Goal: Task Accomplishment & Management: Manage account settings

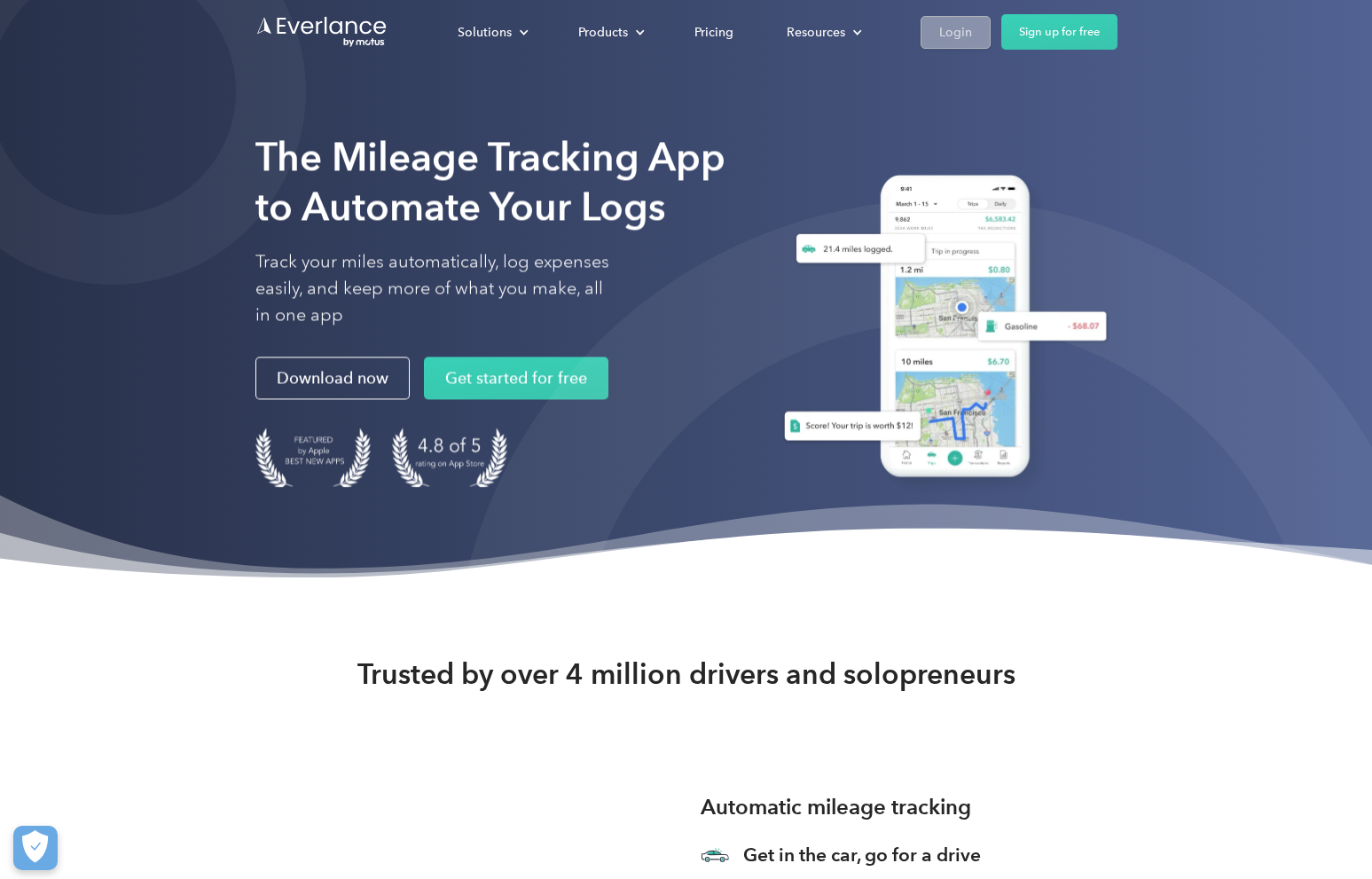
click at [928, 44] on link "Login" at bounding box center [955, 33] width 70 height 33
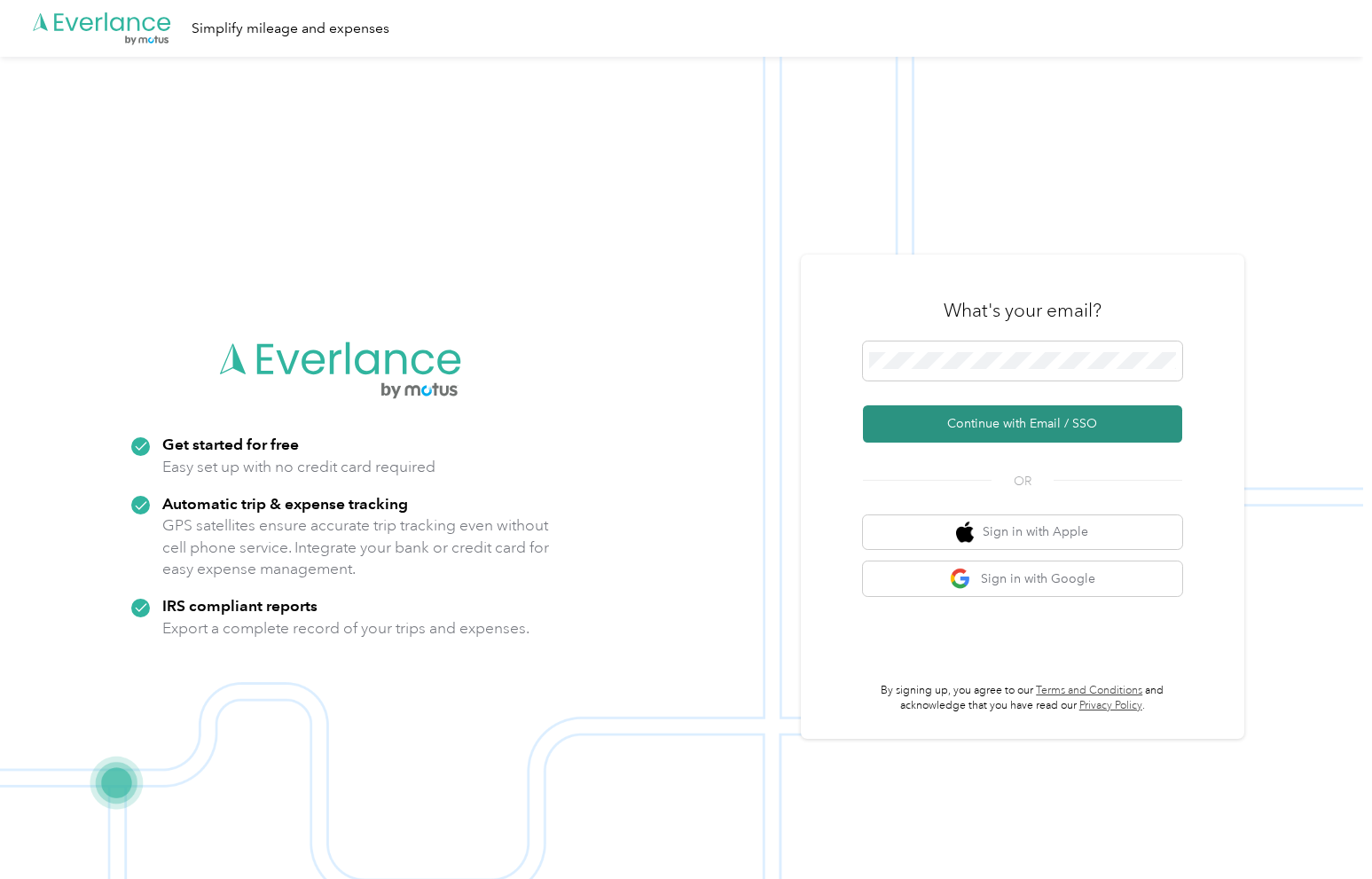
click at [953, 433] on button "Continue with Email / SSO" at bounding box center [1022, 423] width 319 height 37
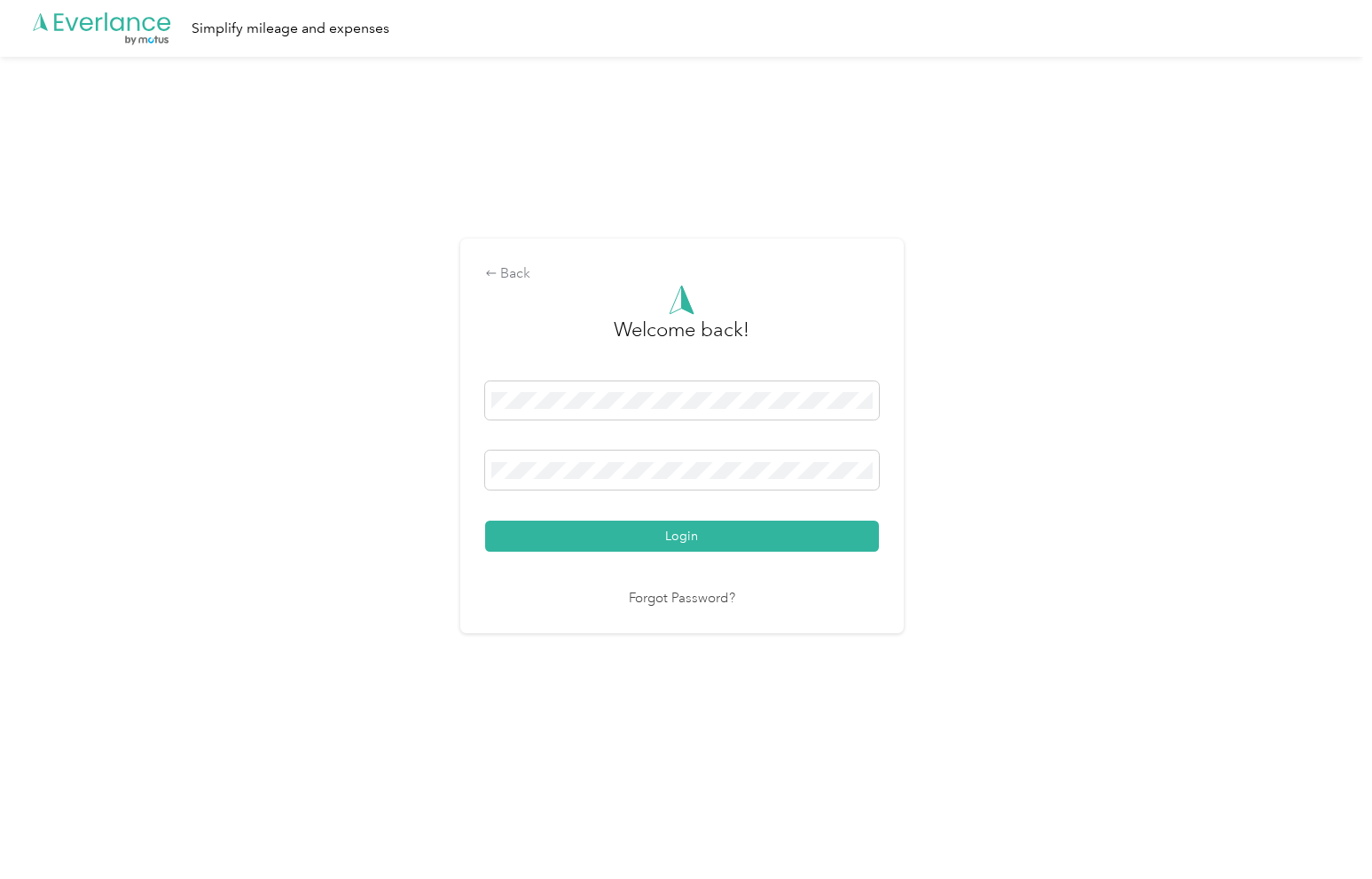
click at [685, 536] on button "Login" at bounding box center [681, 536] width 394 height 31
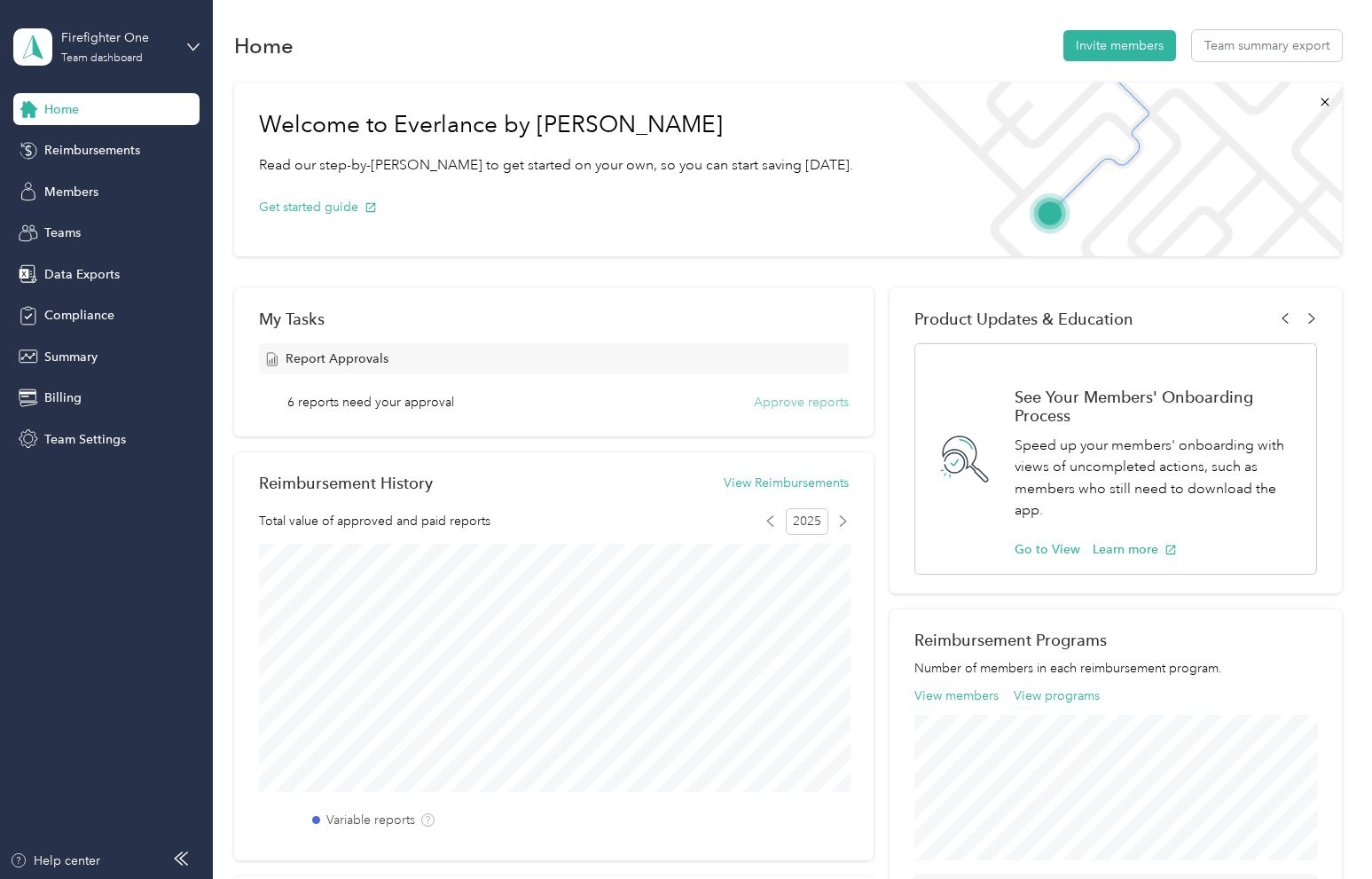
click at [771, 403] on button "Approve reports" at bounding box center [801, 402] width 95 height 18
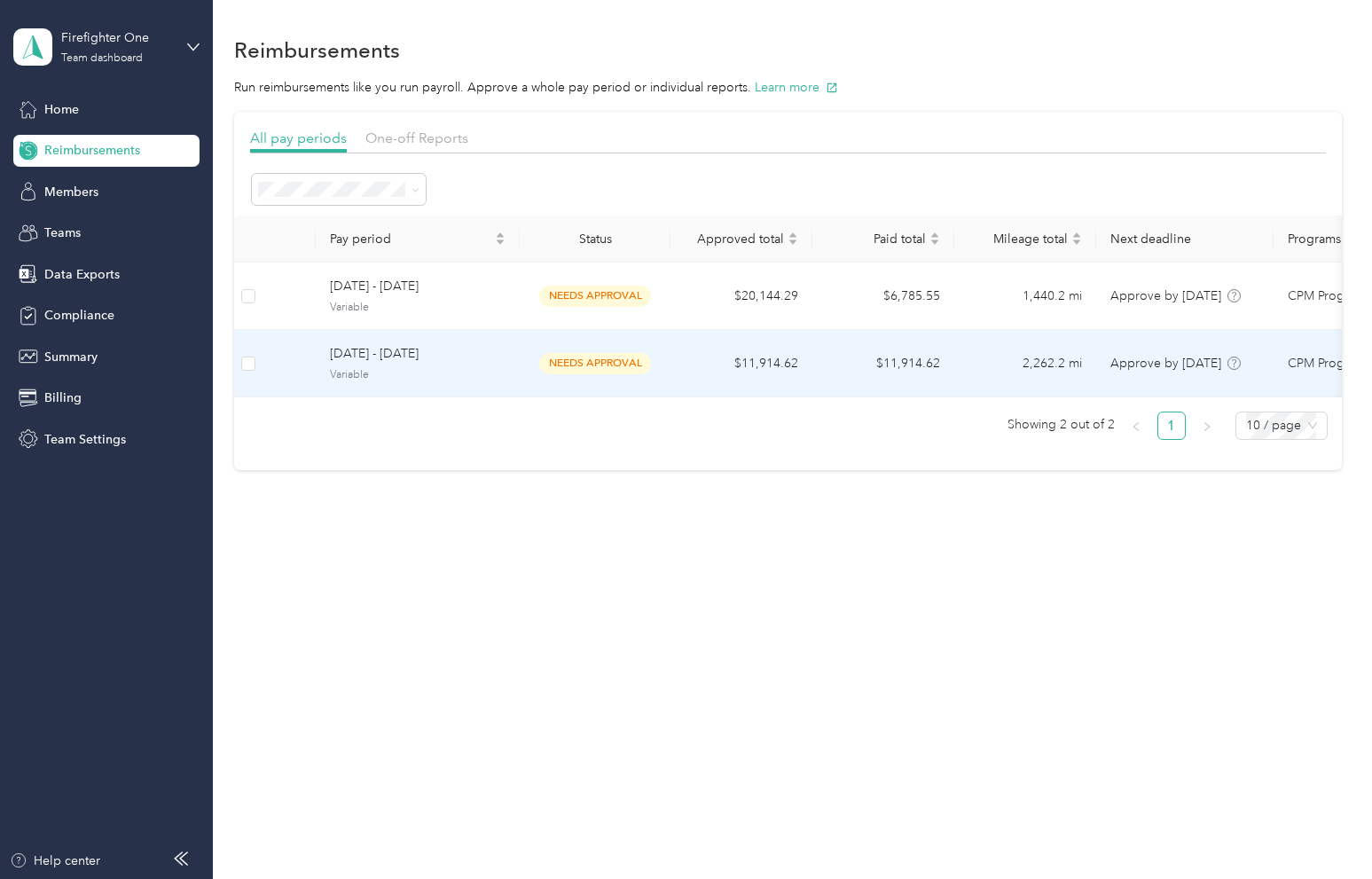
click at [500, 368] on span "Variable" at bounding box center [418, 376] width 176 height 16
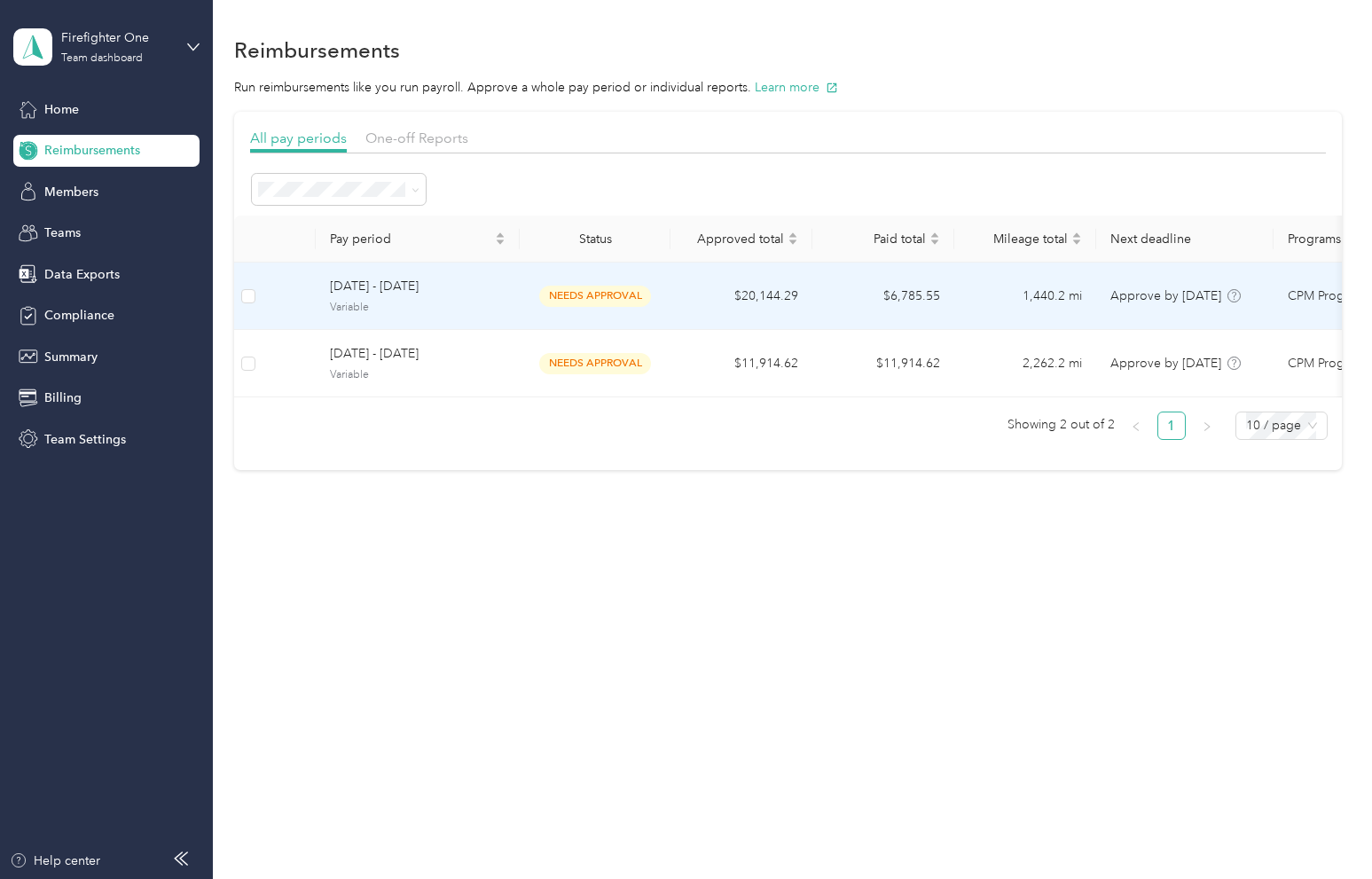
click at [627, 314] on td "needs approval" at bounding box center [595, 297] width 151 height 67
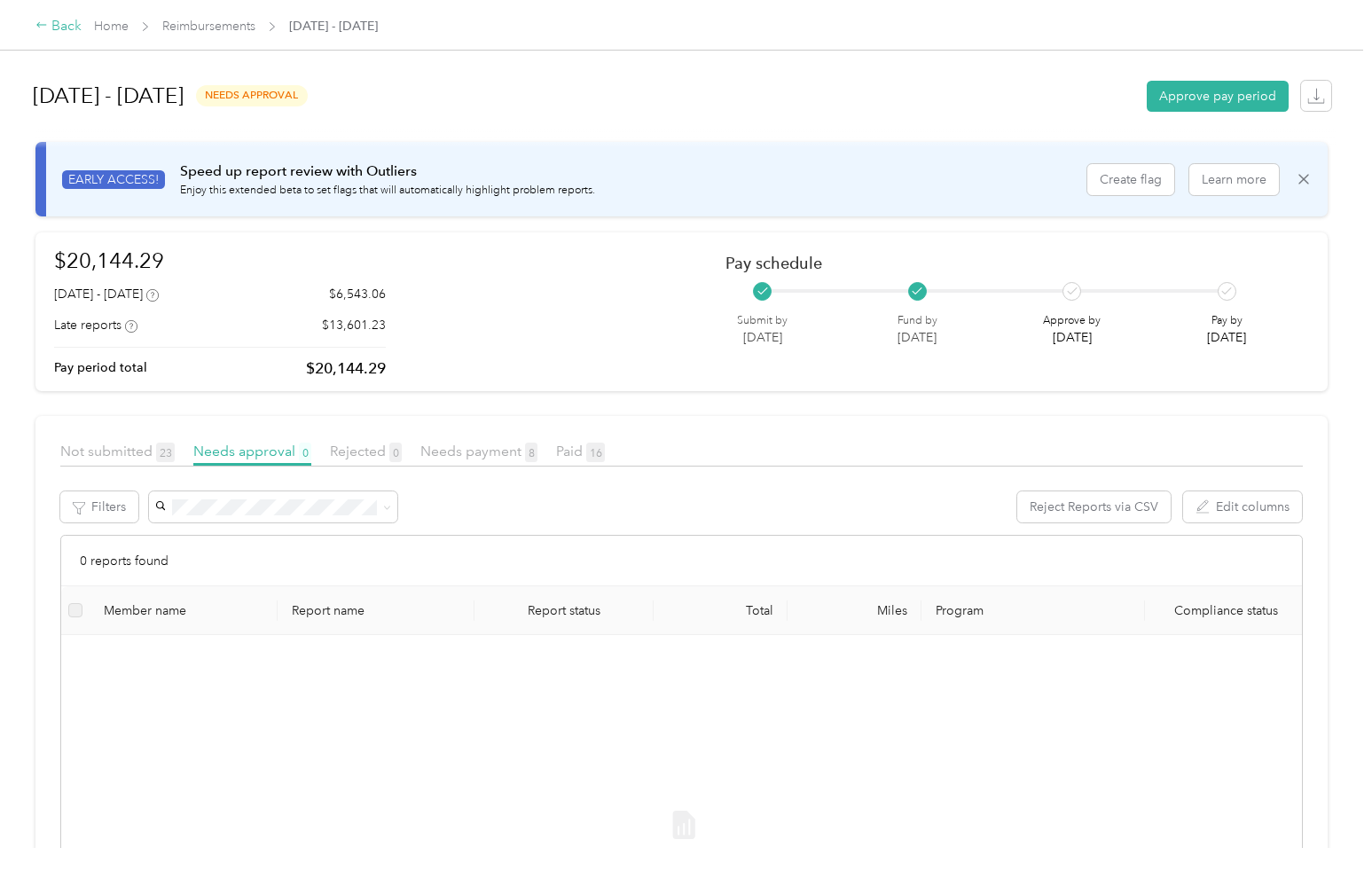
click at [53, 29] on div "Back" at bounding box center [58, 26] width 46 height 21
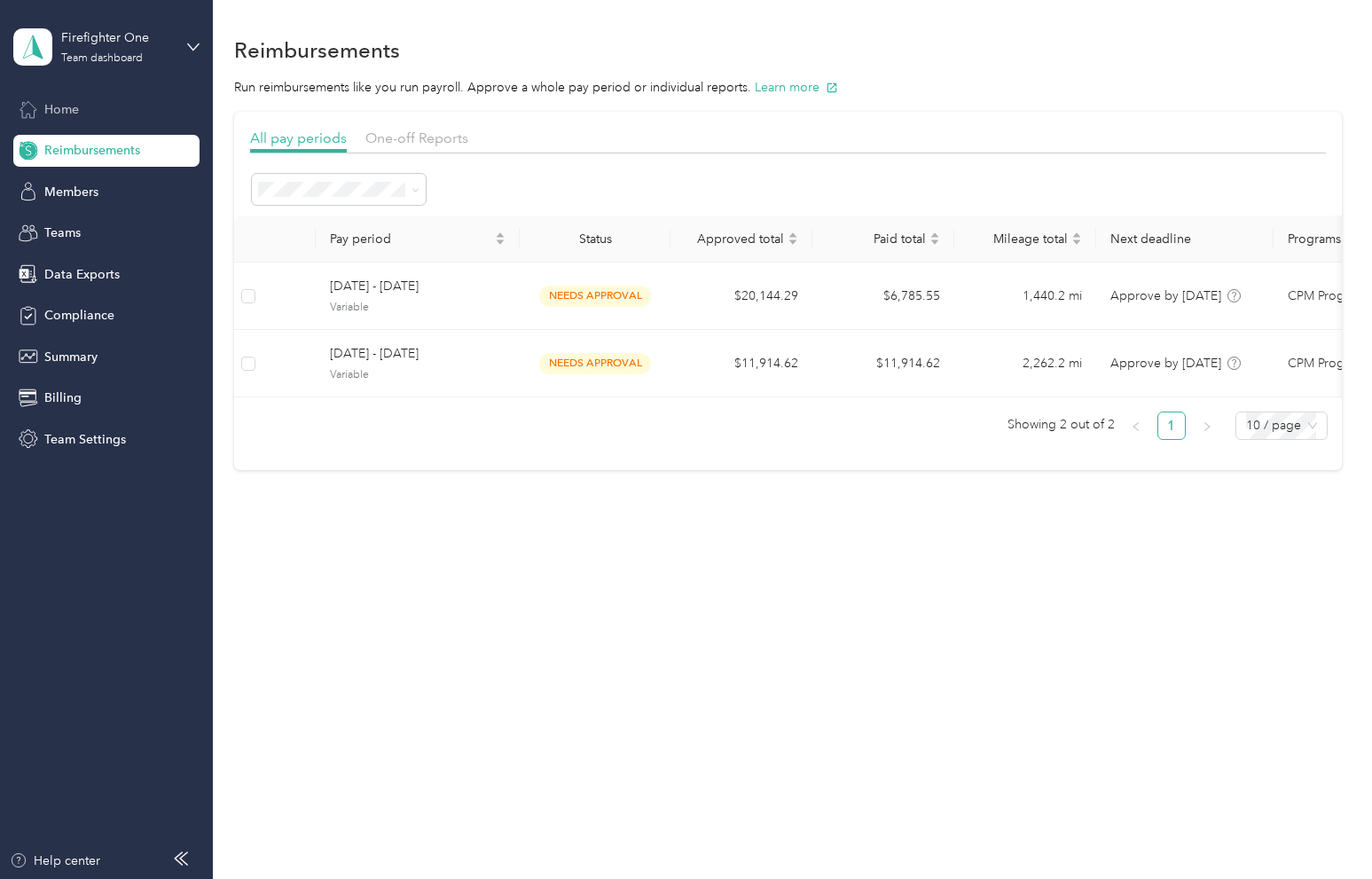
click at [62, 106] on span "Home" at bounding box center [62, 109] width 35 height 18
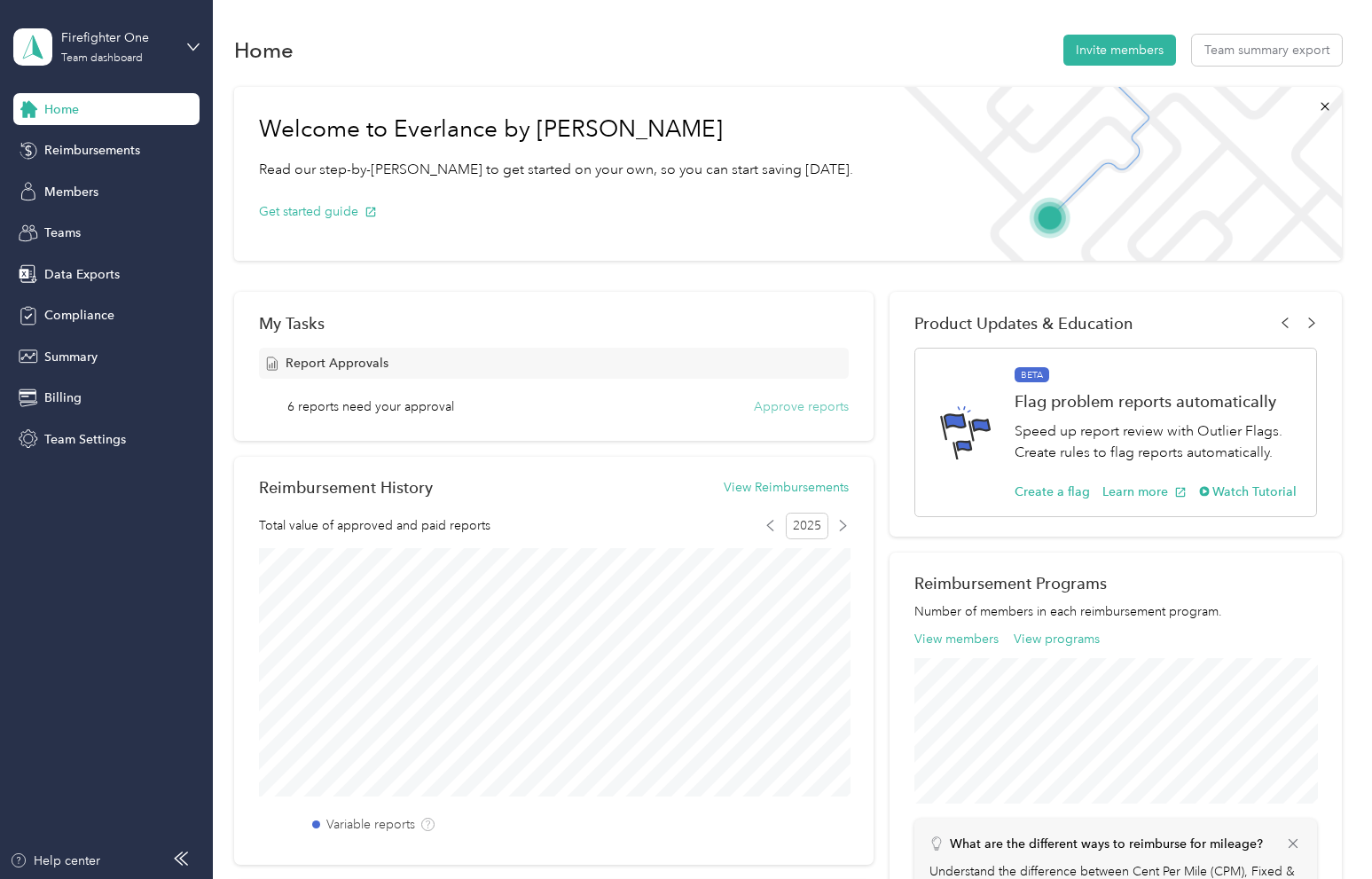
click at [789, 411] on button "Approve reports" at bounding box center [801, 407] width 95 height 18
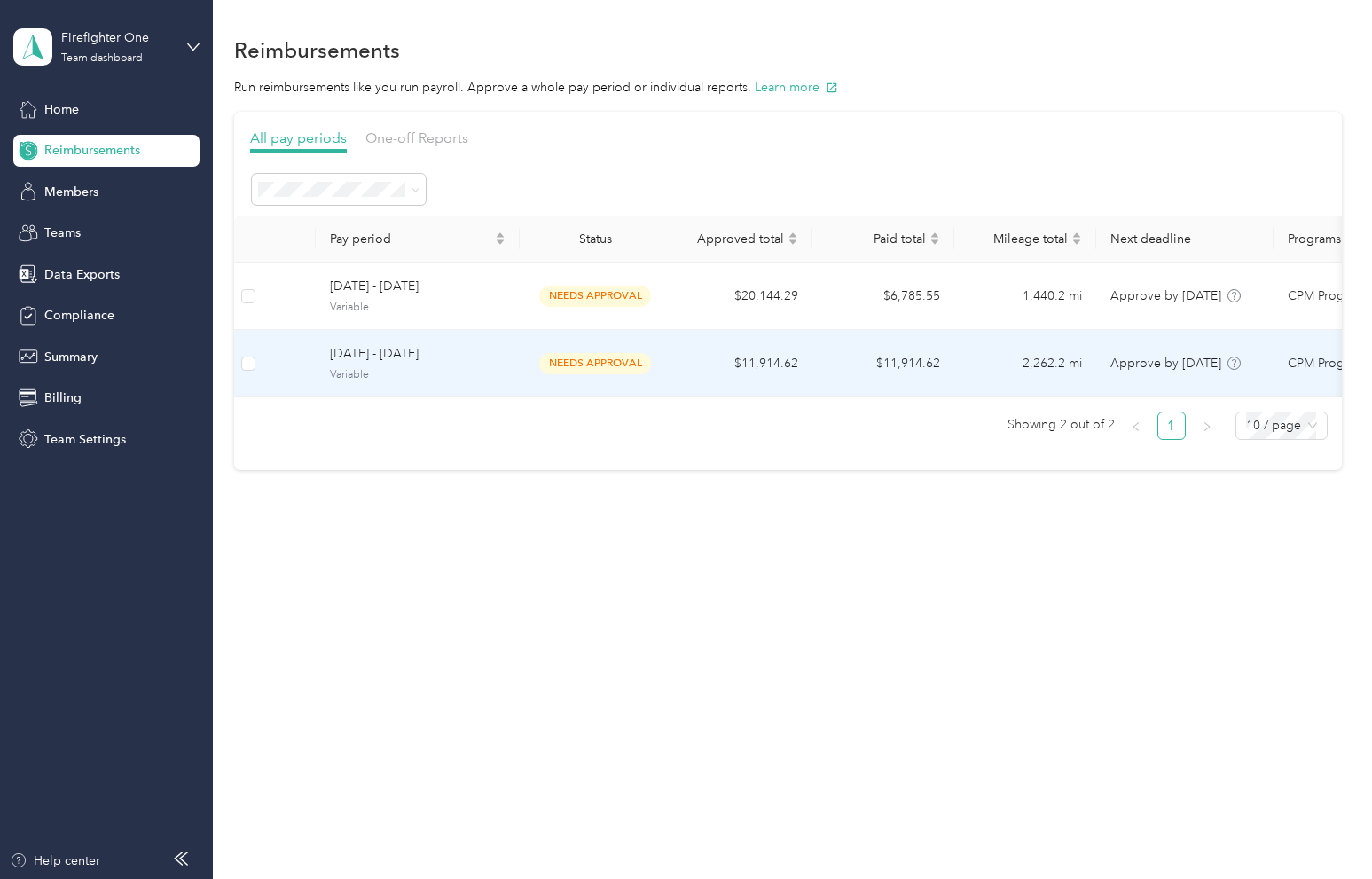
click at [478, 363] on span "September 8 - 14, 2025" at bounding box center [418, 353] width 176 height 19
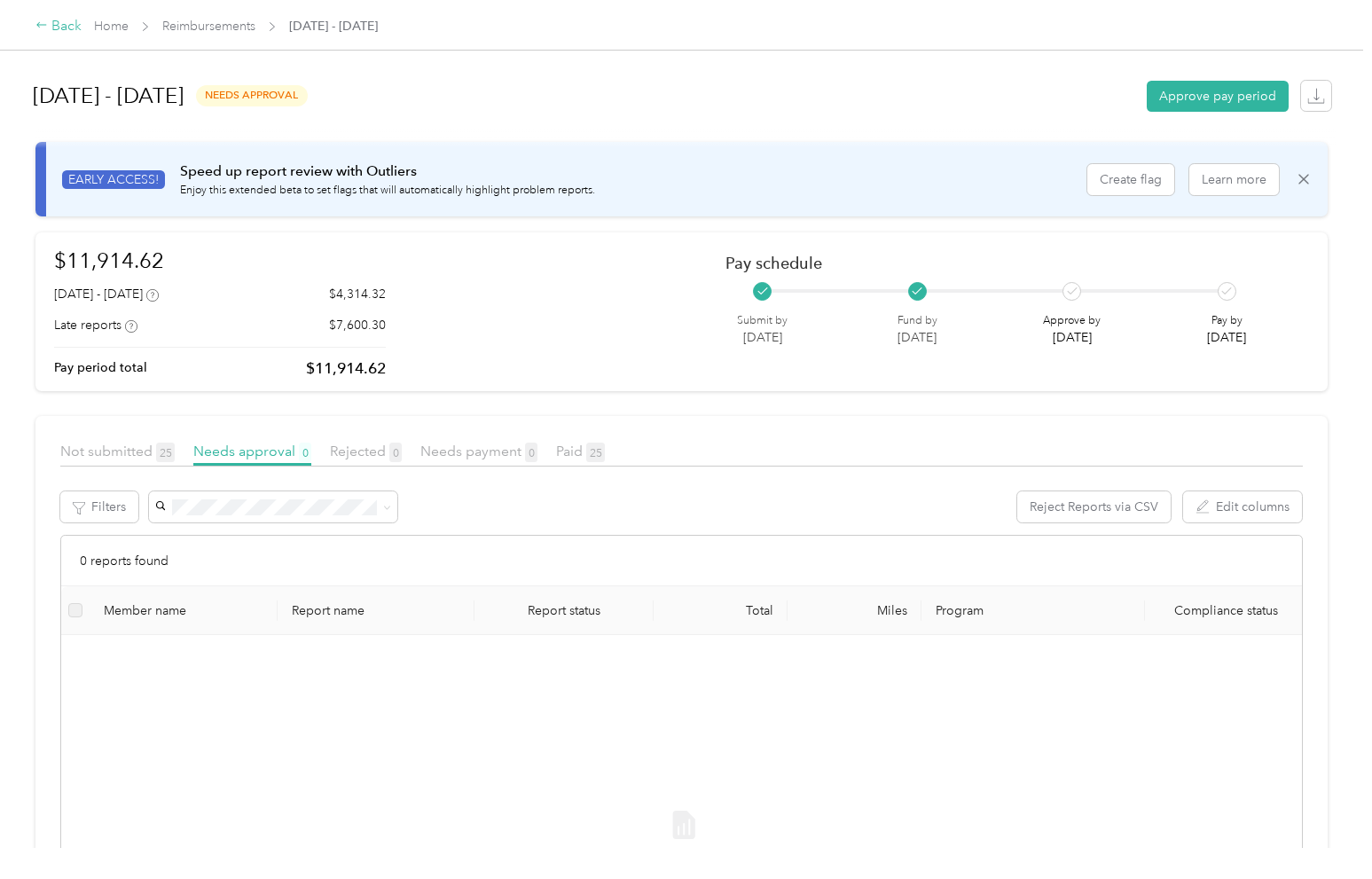
click at [67, 26] on div "Back" at bounding box center [58, 26] width 46 height 21
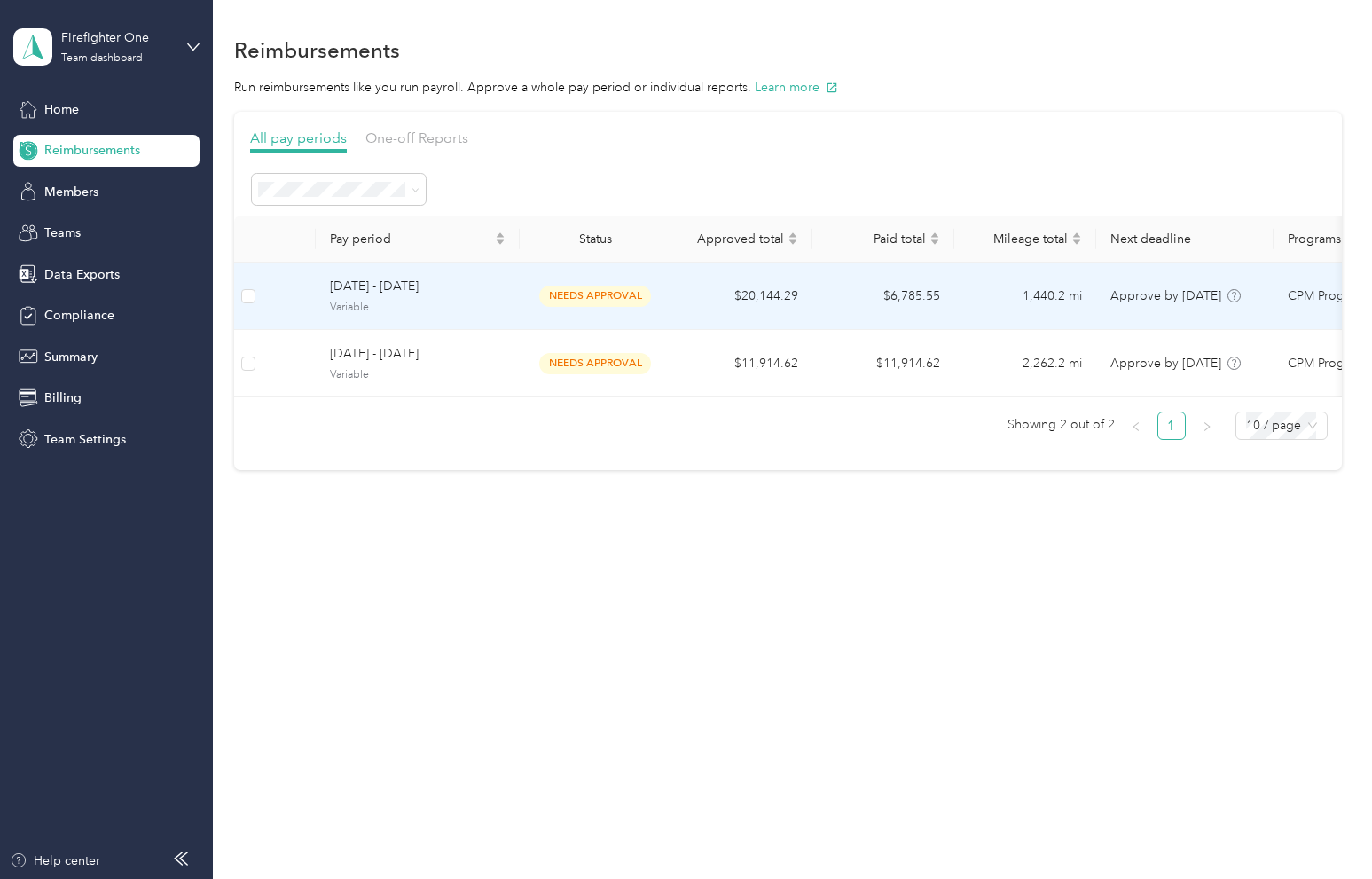
click at [578, 294] on span "needs approval" at bounding box center [595, 296] width 112 height 20
